Goal: Contribute content

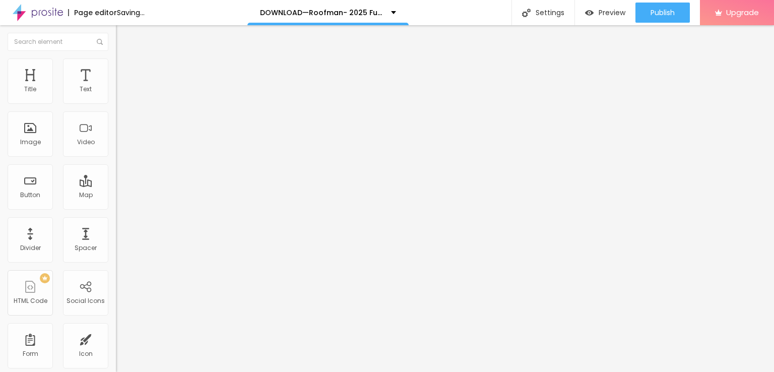
click at [116, 87] on span "Add image" at bounding box center [136, 82] width 41 height 9
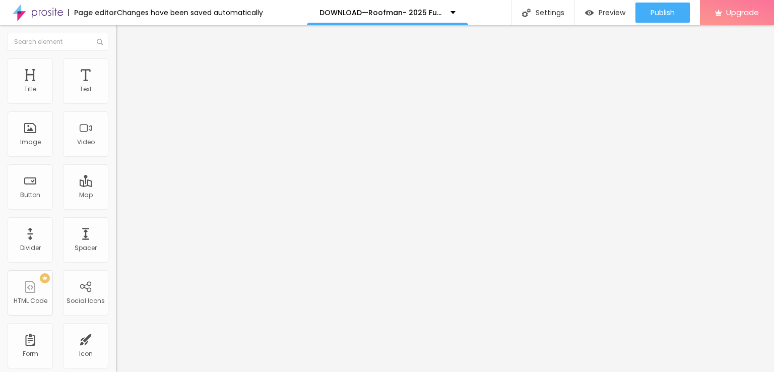
click at [116, 95] on input "Click me" at bounding box center [176, 90] width 121 height 10
paste input "LICK HERE ▶️ Roofman [2025] ]"
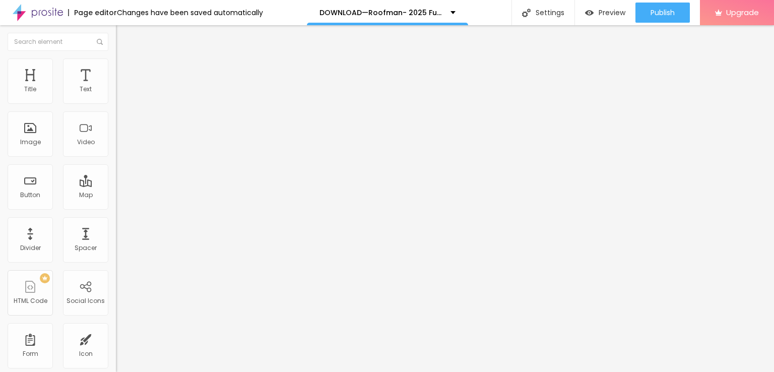
scroll to position [0, 7]
type input "CLICK HERE ▶️ Roofman [2025] ]"
click at [116, 208] on input "https://" at bounding box center [176, 202] width 121 height 10
paste input "streamzy.fun/en/movie/1242419/pro"
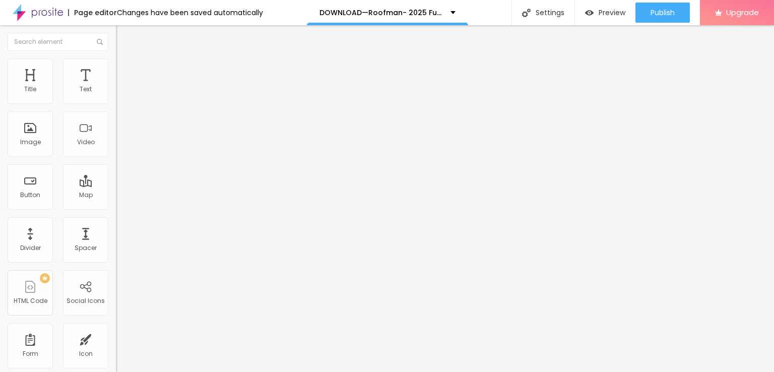
scroll to position [0, 42]
type input "https://streamzy.fun/en/movie/1242419/pro"
click at [116, 113] on div "Align" at bounding box center [174, 110] width 116 height 6
click at [116, 120] on img at bounding box center [119, 116] width 7 height 7
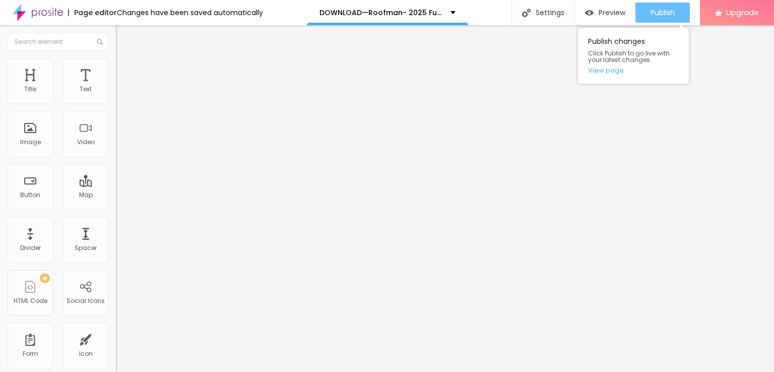
click at [651, 11] on span "Publish" at bounding box center [662, 13] width 24 height 8
click at [611, 70] on link "View page" at bounding box center [633, 70] width 91 height 7
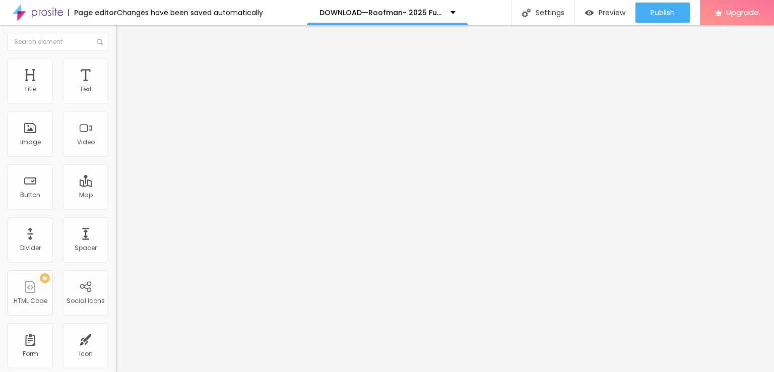
click at [47, 12] on img at bounding box center [38, 12] width 50 height 25
